Goal: Information Seeking & Learning: Check status

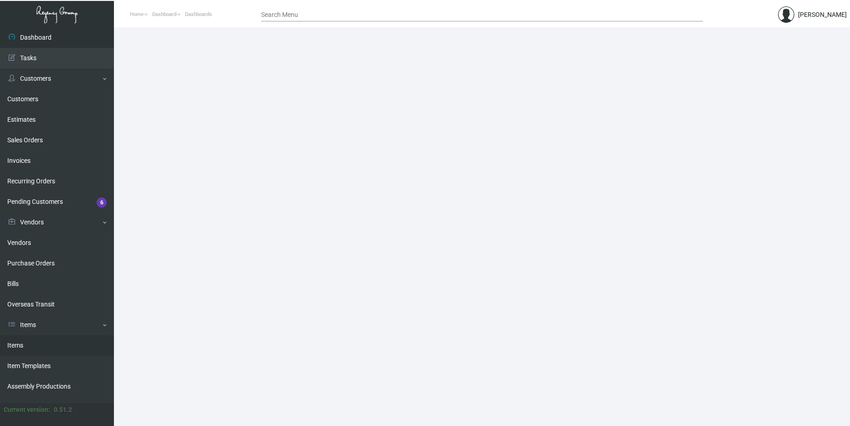
click at [37, 337] on link "Items" at bounding box center [57, 345] width 114 height 21
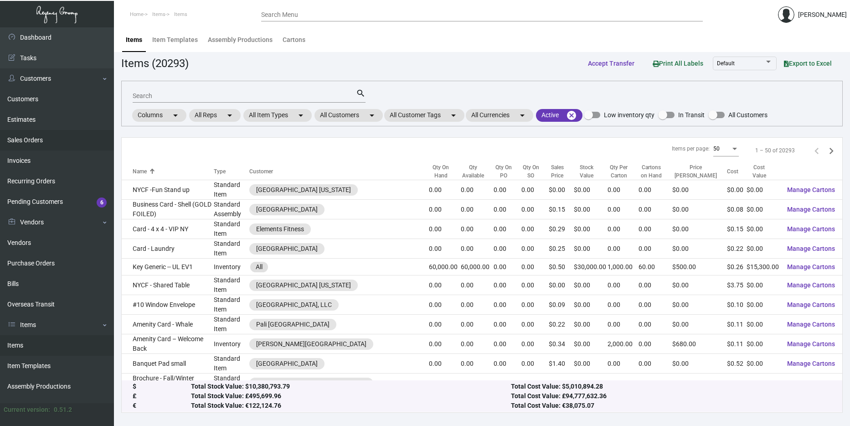
click at [46, 141] on link "Sales Orders" at bounding box center [57, 140] width 114 height 21
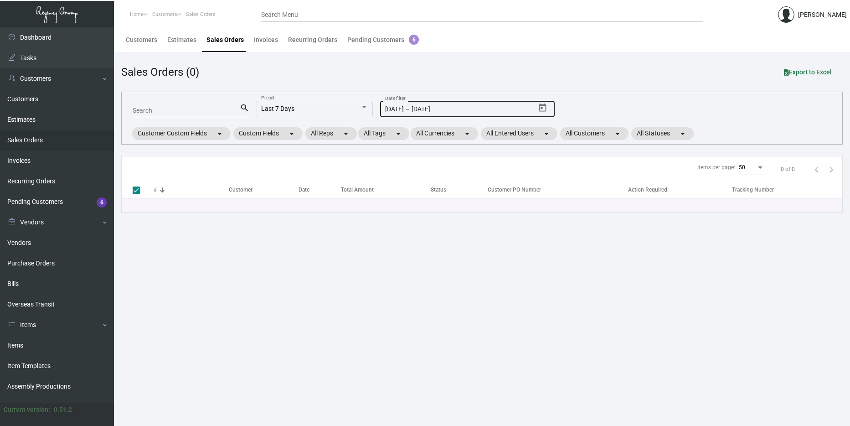
click at [543, 109] on icon "Open calendar" at bounding box center [543, 108] width 10 height 10
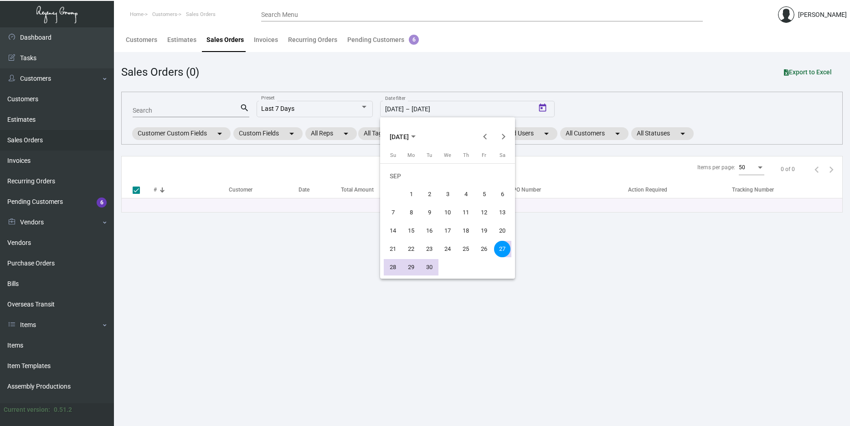
click at [407, 137] on span "[DATE]" at bounding box center [399, 136] width 19 height 7
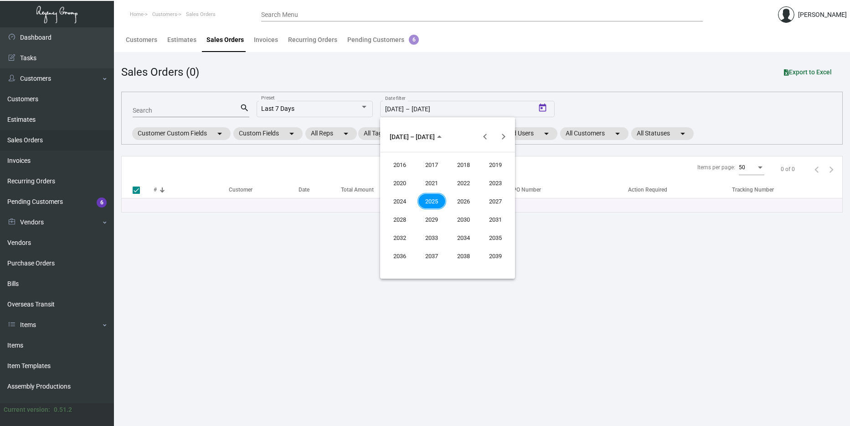
click at [408, 205] on div "2024" at bounding box center [399, 201] width 29 height 16
click at [401, 218] on div "SEP" at bounding box center [399, 219] width 29 height 16
click at [405, 193] on div "2" at bounding box center [411, 194] width 16 height 16
type input "[DATE]"
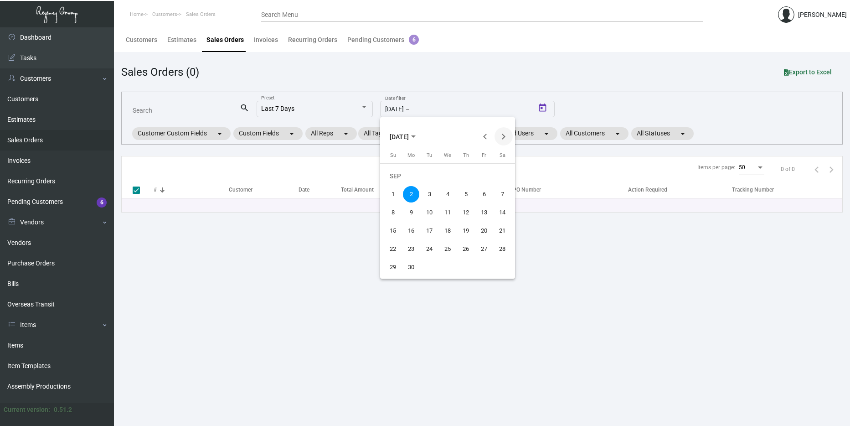
click at [502, 138] on button "Next month" at bounding box center [503, 136] width 18 height 18
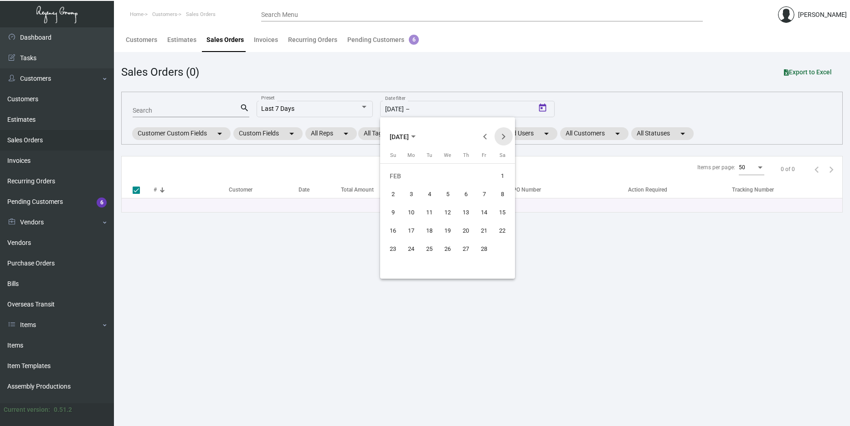
click at [502, 138] on button "Next month" at bounding box center [503, 136] width 18 height 18
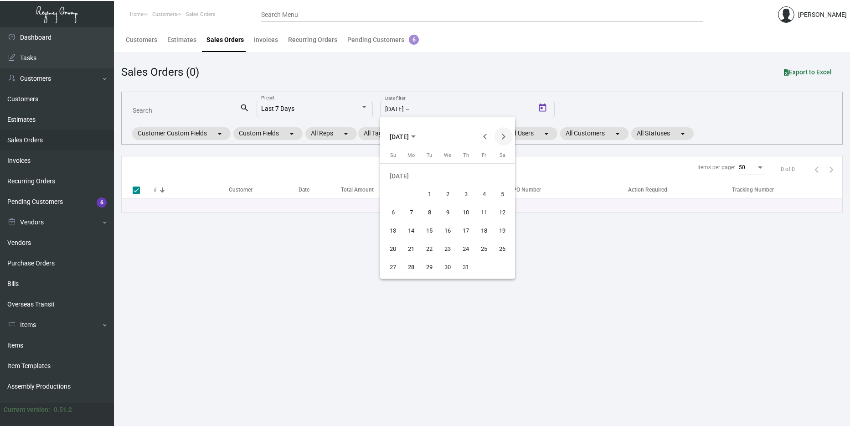
click at [502, 138] on button "Next month" at bounding box center [503, 136] width 18 height 18
click at [464, 247] on div "25" at bounding box center [465, 249] width 16 height 16
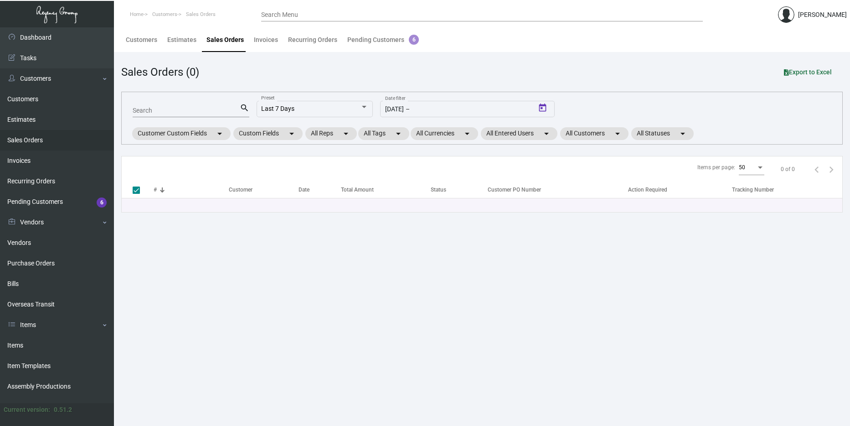
type input "[DATE]"
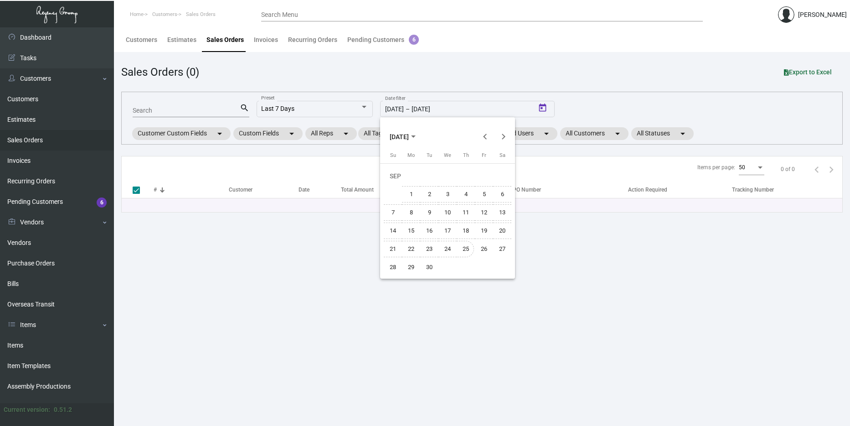
checkbox input "false"
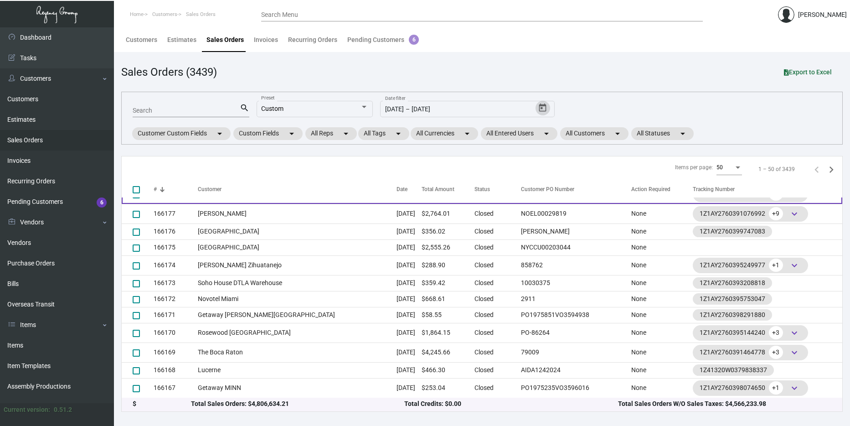
scroll to position [635, 0]
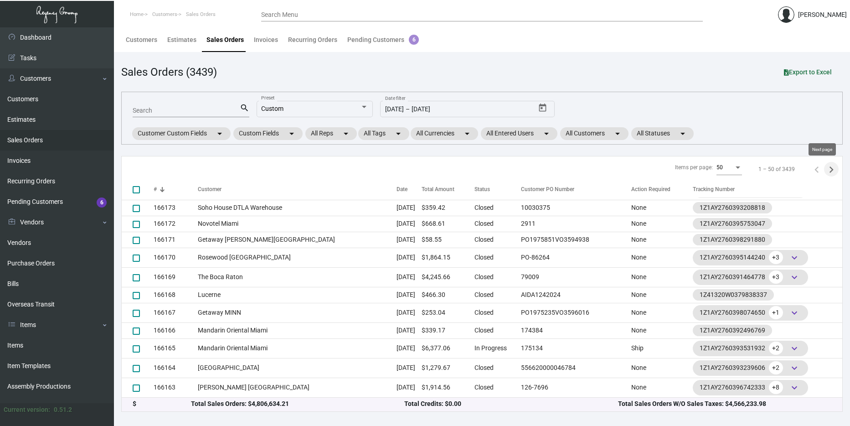
click at [826, 169] on icon "Next page" at bounding box center [831, 169] width 13 height 13
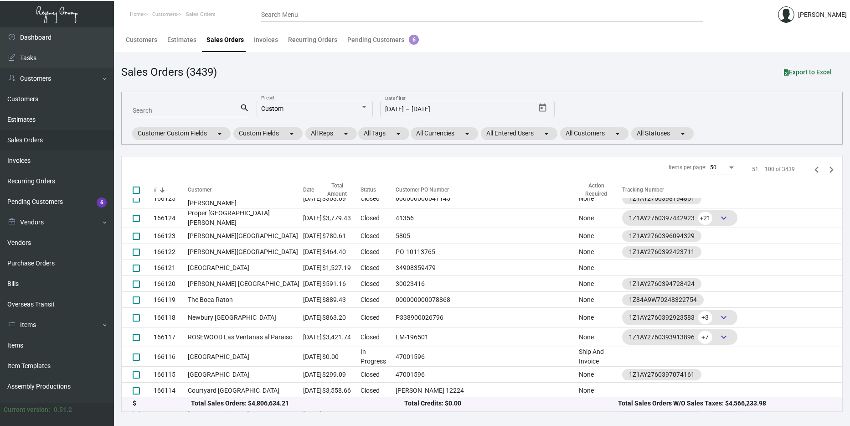
scroll to position [660, 0]
click at [810, 169] on icon "Previous page" at bounding box center [816, 169] width 13 height 13
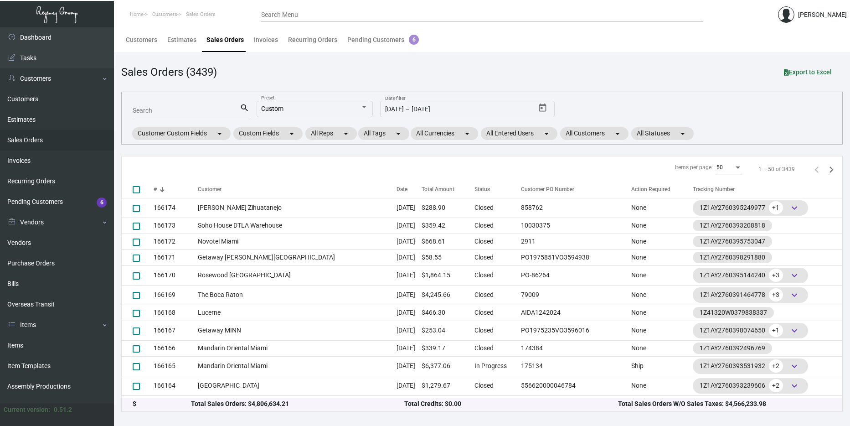
scroll to position [635, 0]
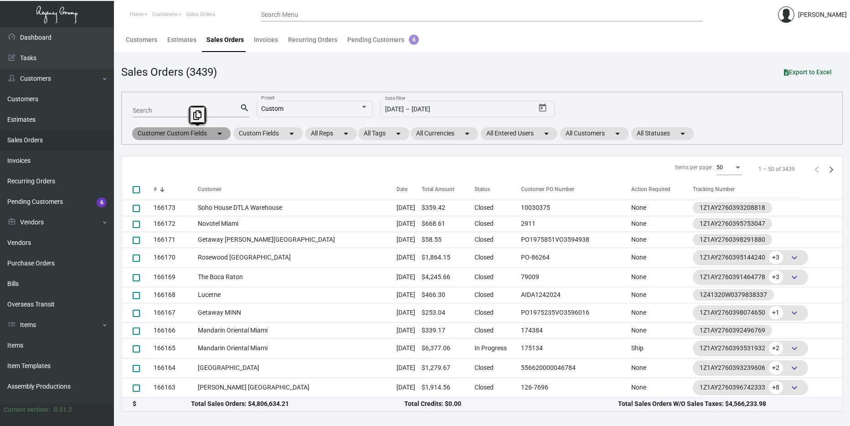
click at [198, 136] on mat-chip "Customer Custom Fields arrow_drop_down" at bounding box center [181, 133] width 98 height 13
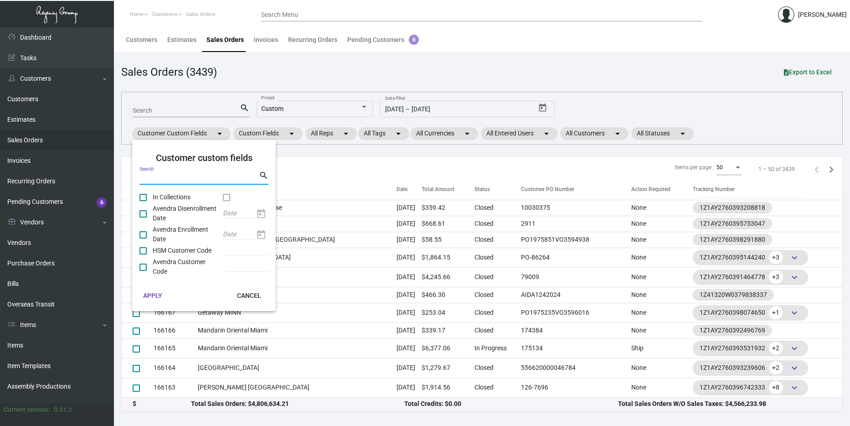
drag, startPoint x: 198, startPoint y: 136, endPoint x: 190, endPoint y: 176, distance: 40.8
click at [190, 176] on input "Search" at bounding box center [198, 178] width 119 height 7
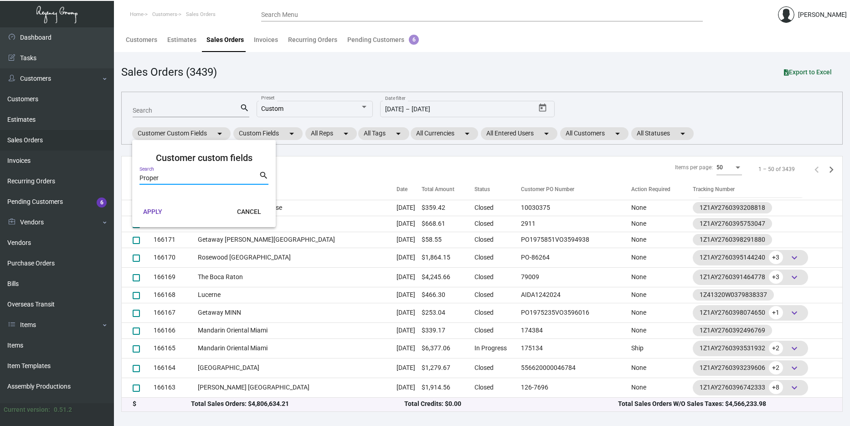
type input "Proper"
click at [233, 212] on button "CANCEL" at bounding box center [249, 211] width 39 height 16
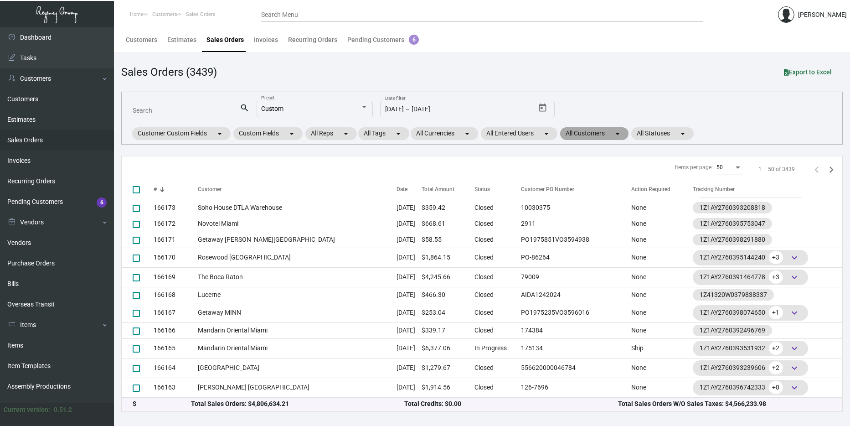
click at [583, 134] on mat-chip "All Customers arrow_drop_down" at bounding box center [594, 133] width 68 height 13
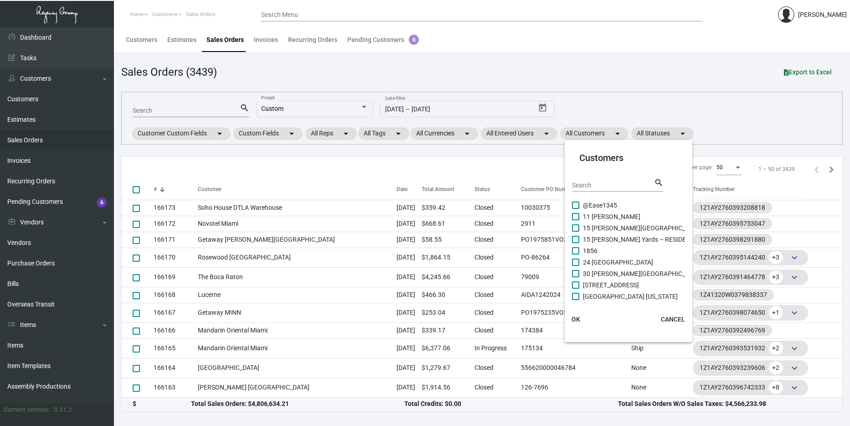
click at [585, 185] on input "Search" at bounding box center [613, 185] width 82 height 7
type input "Proper"
click at [596, 248] on span "Proper Austin" at bounding box center [602, 250] width 39 height 11
click at [575, 254] on input "Proper Austin" at bounding box center [575, 254] width 0 height 0
checkbox input "true"
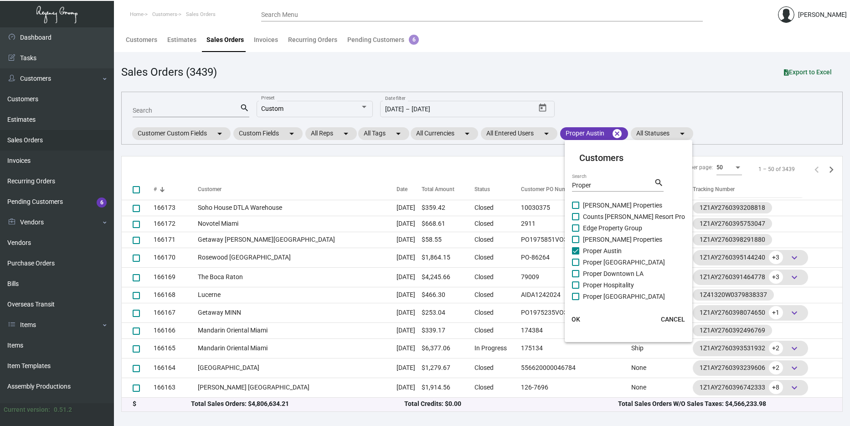
click at [597, 259] on span "Proper [GEOGRAPHIC_DATA]" at bounding box center [624, 262] width 82 height 11
click at [575, 266] on input "Proper [GEOGRAPHIC_DATA]" at bounding box center [575, 266] width 0 height 0
checkbox input "true"
click at [599, 271] on span "Proper Downtown LA" at bounding box center [613, 273] width 61 height 11
click at [575, 277] on input "Proper Downtown LA" at bounding box center [575, 277] width 0 height 0
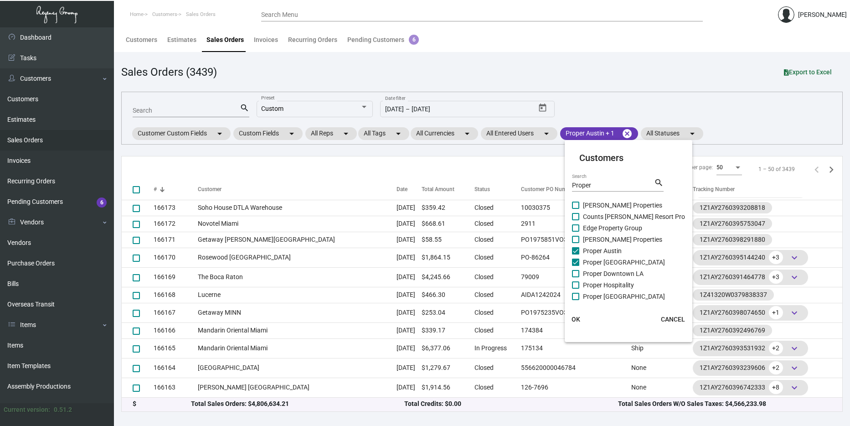
checkbox input "true"
click at [598, 283] on span "Proper Hospitality" at bounding box center [608, 284] width 51 height 11
click at [575, 288] on input "Proper Hospitality" at bounding box center [575, 288] width 0 height 0
checkbox input "true"
click at [577, 321] on span "OK" at bounding box center [575, 318] width 9 height 7
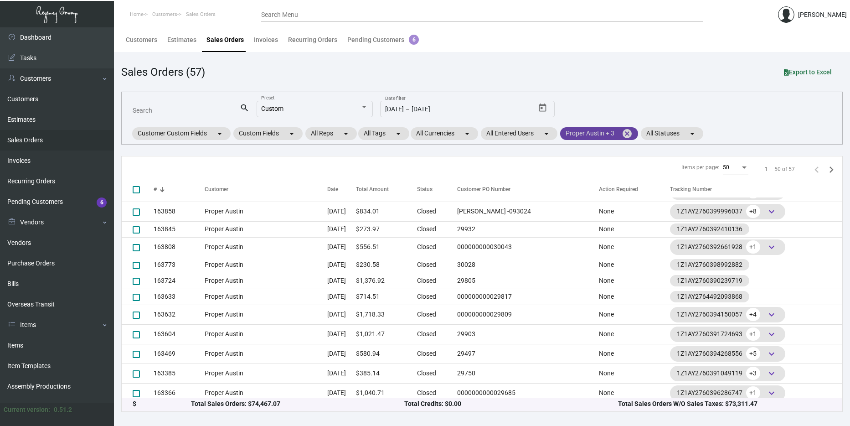
click at [599, 137] on mat-chip "Proper Austin + 3 cancel" at bounding box center [599, 133] width 78 height 13
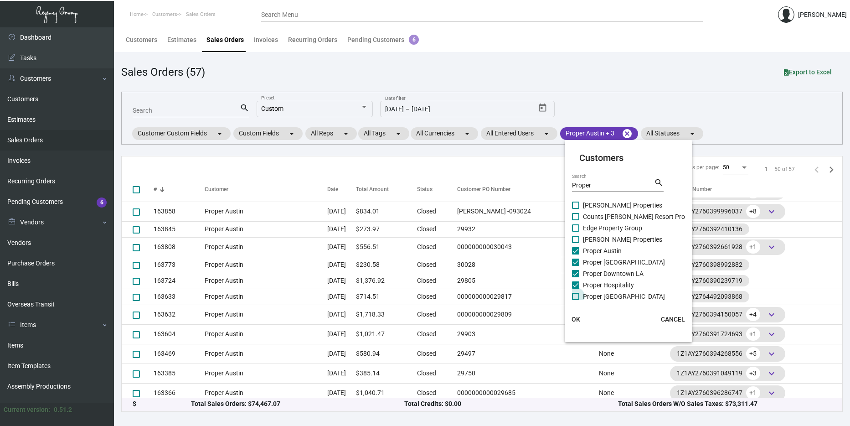
click at [613, 297] on span "Proper [GEOGRAPHIC_DATA]" at bounding box center [624, 296] width 82 height 11
click at [575, 300] on input "Proper [GEOGRAPHIC_DATA]" at bounding box center [575, 300] width 0 height 0
checkbox input "true"
click at [598, 280] on span "Proper [GEOGRAPHIC_DATA][PERSON_NAME]" at bounding box center [648, 282] width 131 height 11
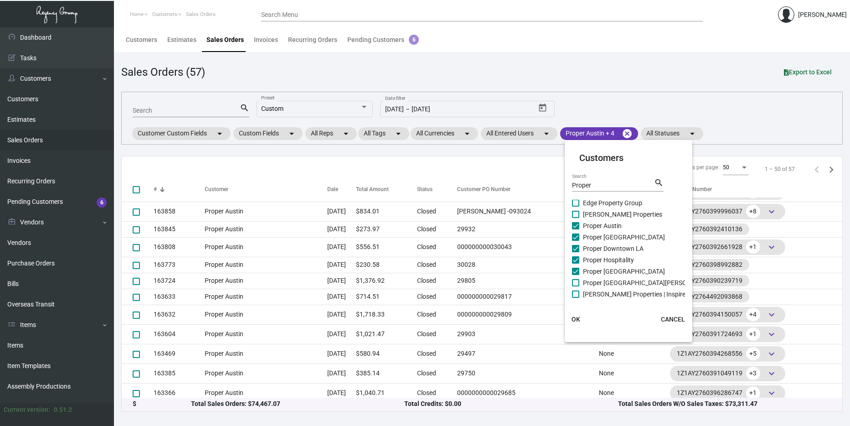
click at [575, 286] on input "Proper [GEOGRAPHIC_DATA][PERSON_NAME]" at bounding box center [575, 286] width 0 height 0
checkbox input "true"
click at [572, 319] on span "OK" at bounding box center [575, 318] width 9 height 7
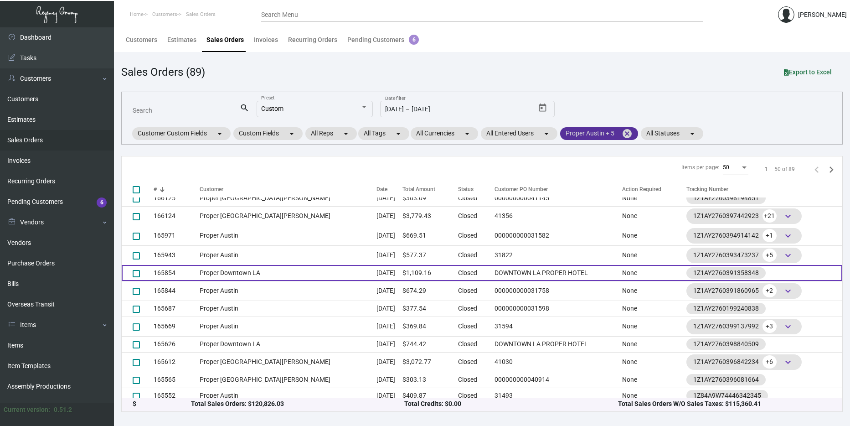
scroll to position [83, 0]
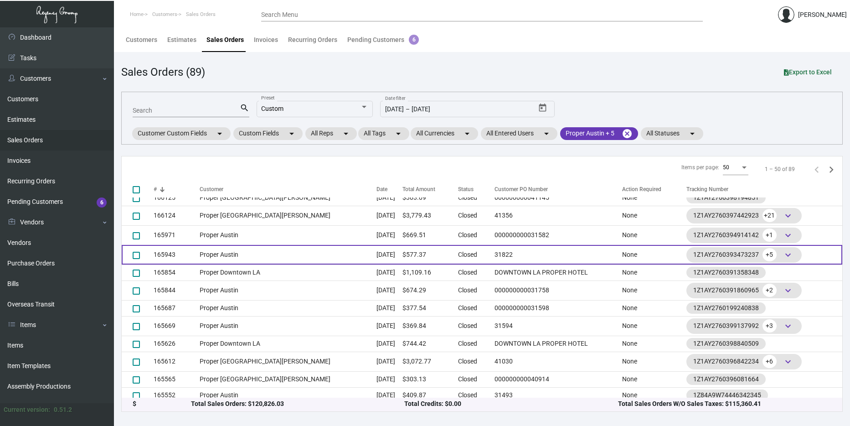
click at [317, 255] on td "Proper Austin" at bounding box center [288, 255] width 177 height 20
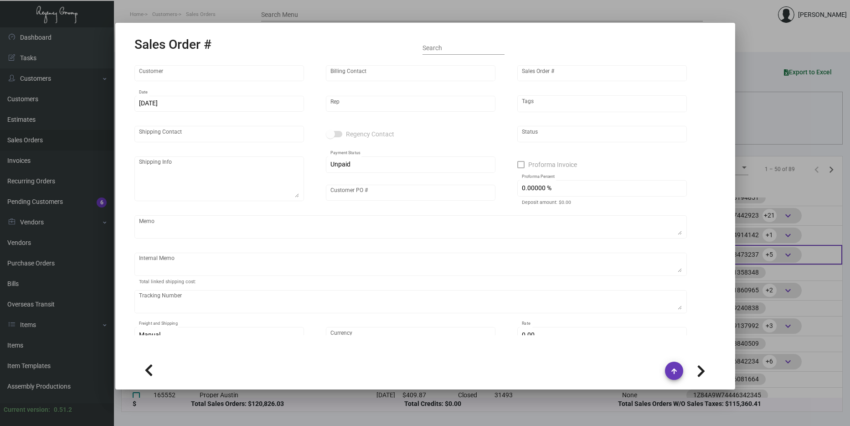
type input "Proper Austin"
type input "AP Billing"
type input "165943"
type input "[DATE]"
type input "[PERSON_NAME]"
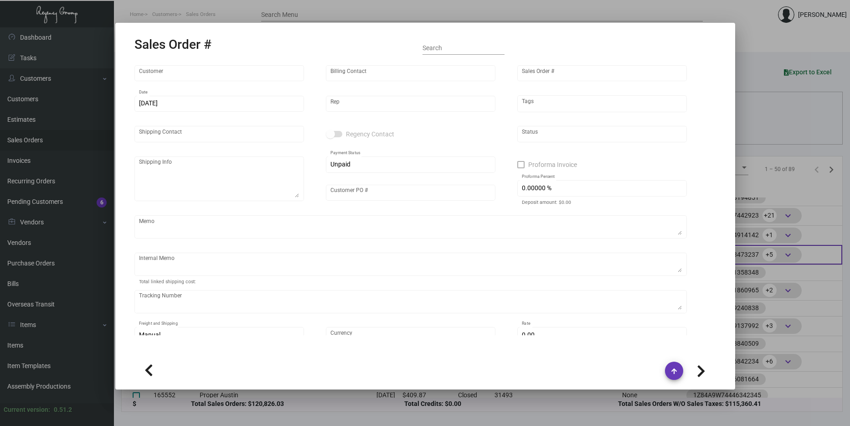
type input "[PERSON_NAME]"
type textarea "Proper Austin - [PERSON_NAME] [STREET_ADDRESS]"
type input "31822"
type textarea "overnight"
type textarea "$52.48 500 8oz cups NDA $52.57 for the rest together ground"
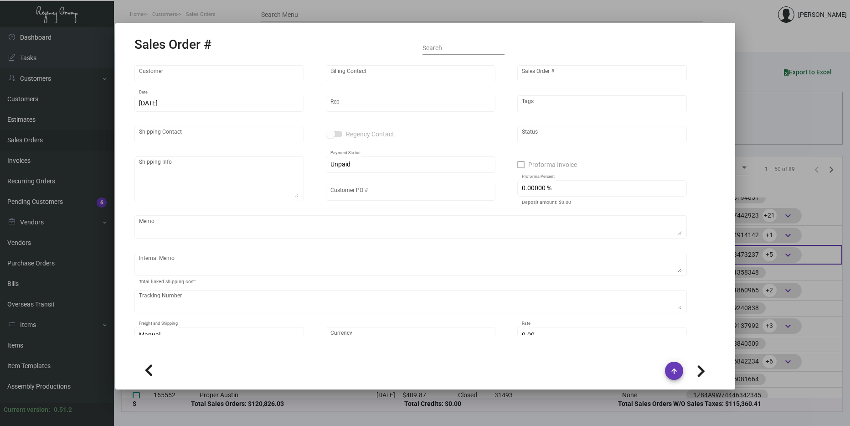
type input "United States Dollar $"
type input "$ 135.87"
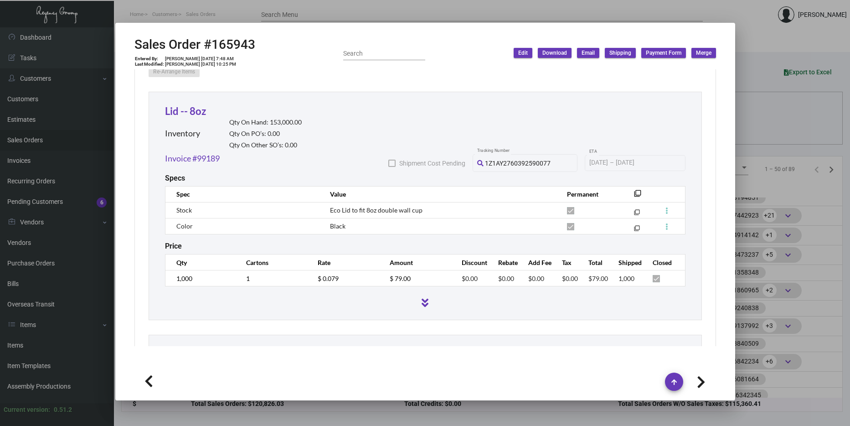
scroll to position [502, 0]
